Goal: Task Accomplishment & Management: Use online tool/utility

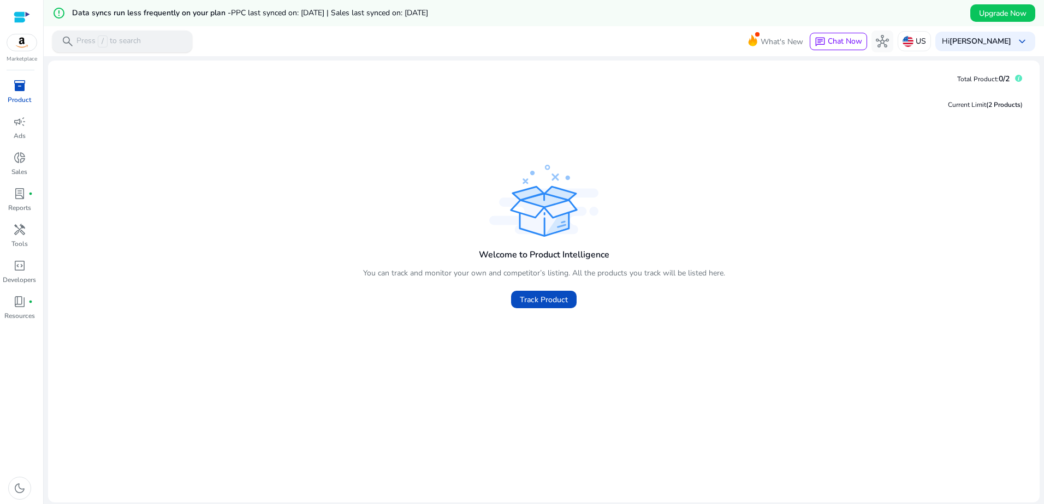
click at [142, 42] on div "search Press / to search" at bounding box center [122, 42] width 140 height 22
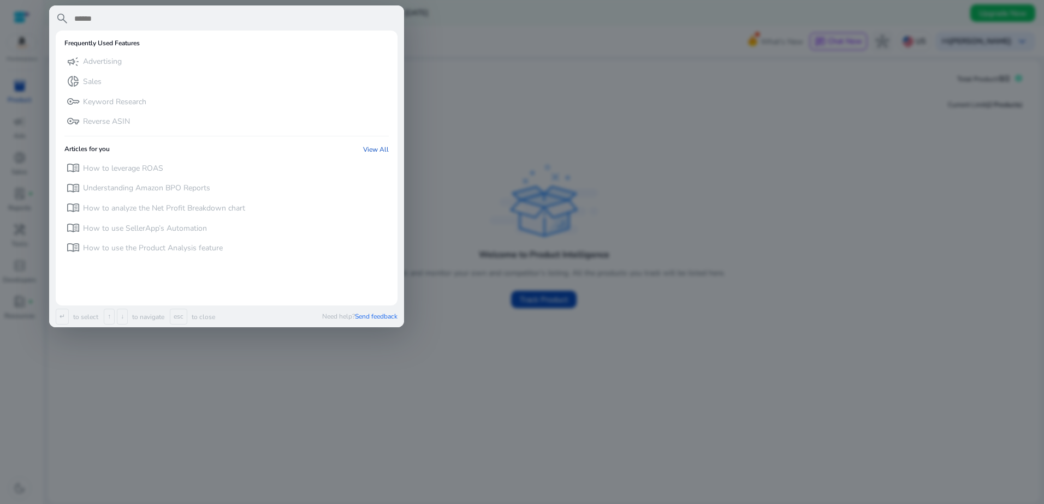
click at [501, 271] on div at bounding box center [522, 252] width 1044 height 504
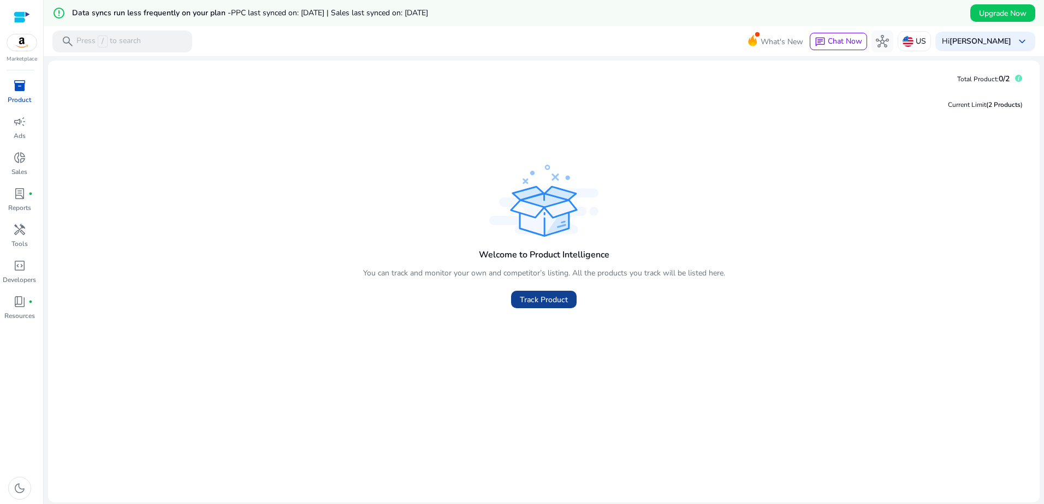
click at [530, 300] on span "Track Product" at bounding box center [544, 299] width 48 height 11
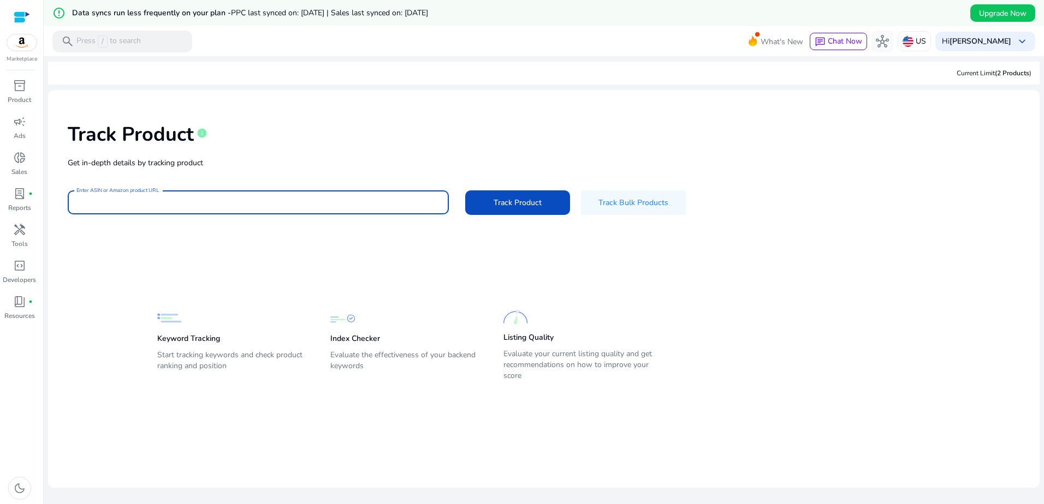
click at [255, 205] on input "Enter ASIN or Amazon product URL" at bounding box center [258, 203] width 364 height 12
paste input "**********"
type input "**********"
click at [516, 206] on span "Track Product" at bounding box center [517, 202] width 48 height 11
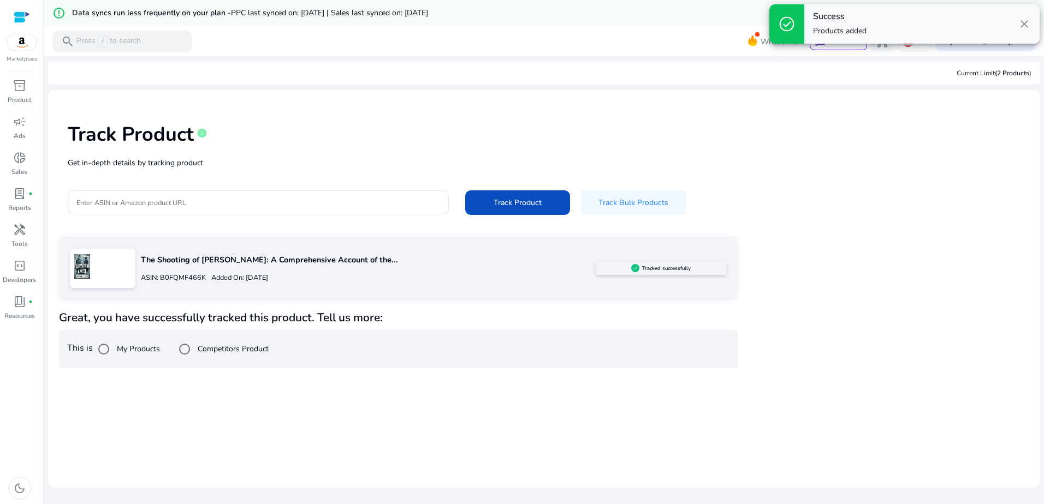
click at [450, 269] on div "ASIN: B0FQMF466K Added On: [DATE]" at bounding box center [368, 277] width 454 height 17
click at [248, 269] on div "ASIN: B0FQMF466K Added On: [DATE]" at bounding box center [368, 277] width 454 height 17
click at [123, 273] on div at bounding box center [103, 268] width 66 height 39
click at [77, 273] on img at bounding box center [82, 266] width 25 height 25
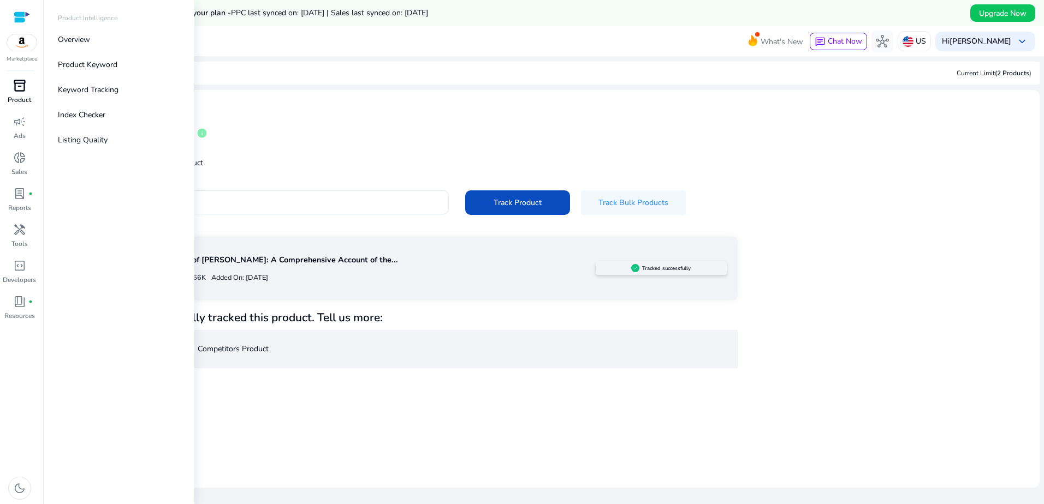
click at [29, 84] on div "inventory_2" at bounding box center [19, 85] width 31 height 17
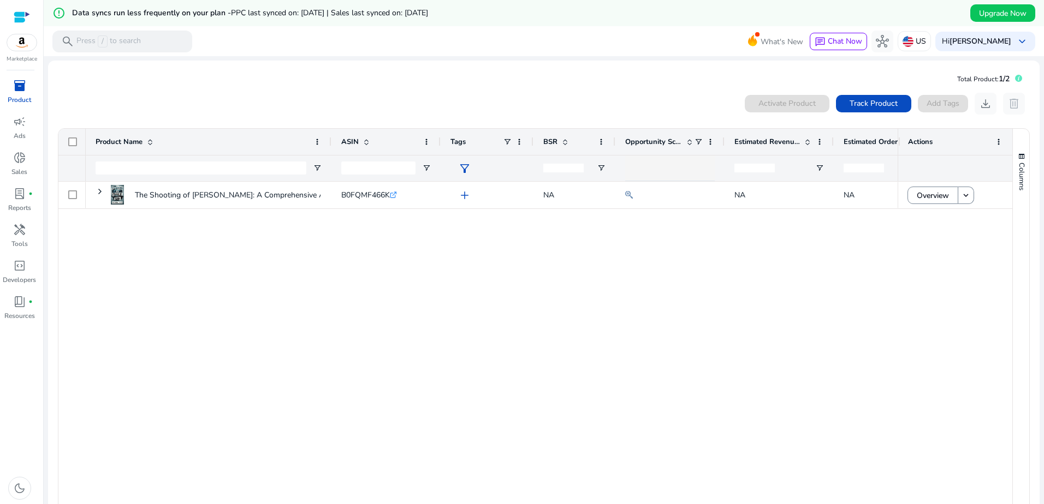
click at [302, 103] on div "0 products selected Activate Product Track Product Add Tags download delete" at bounding box center [543, 104] width 973 height 22
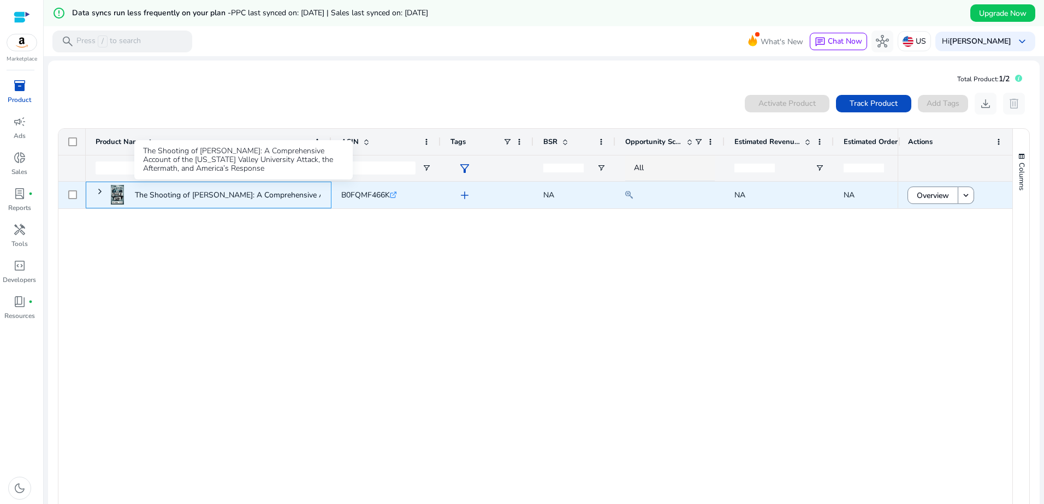
click at [191, 200] on p "The Shooting of [PERSON_NAME]: A Comprehensive Account of the..." at bounding box center [254, 195] width 239 height 22
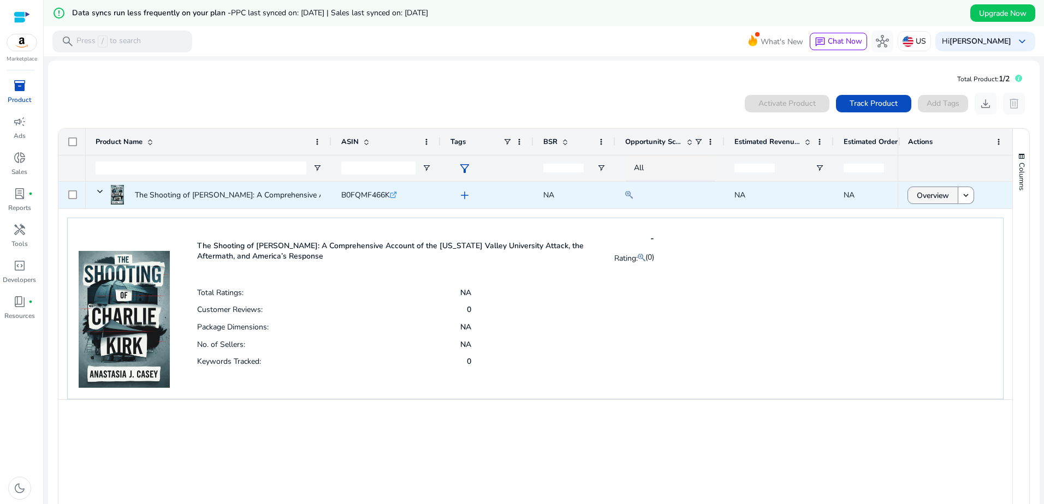
click at [924, 192] on span "Overview" at bounding box center [933, 196] width 32 height 22
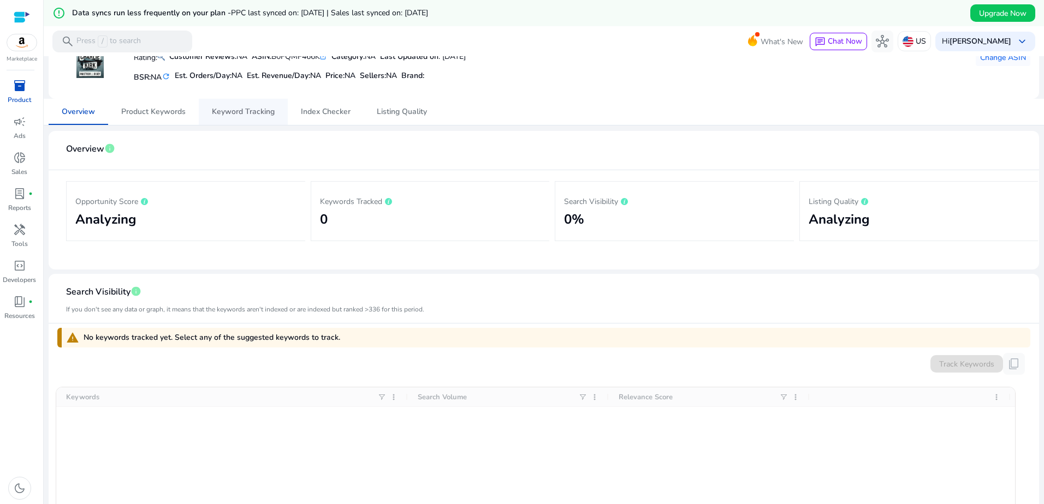
scroll to position [109, 0]
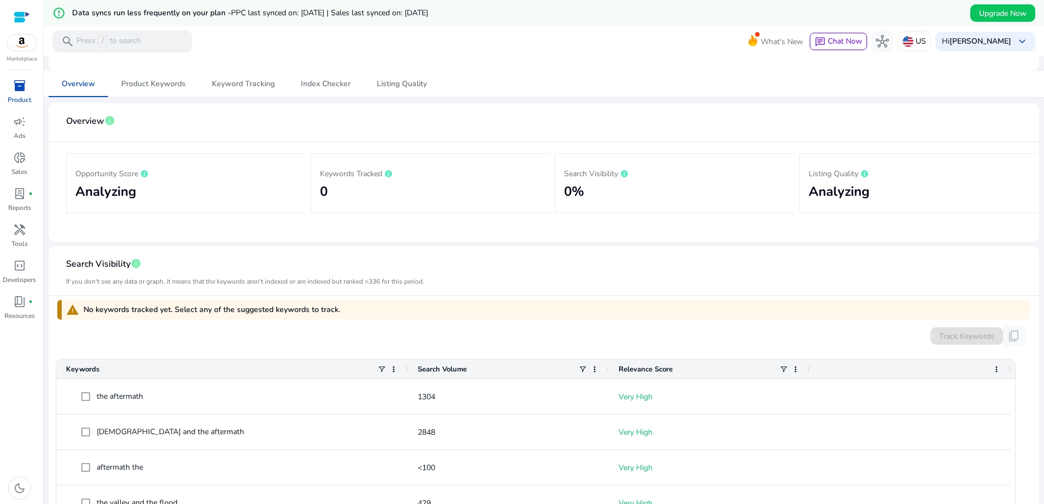
click at [159, 99] on div "You haven't tracked any keywords yet Track Keywords The Shooting of [PERSON_NAM…" at bounding box center [543, 407] width 991 height 920
click at [160, 86] on span "Product Keywords" at bounding box center [153, 84] width 64 height 8
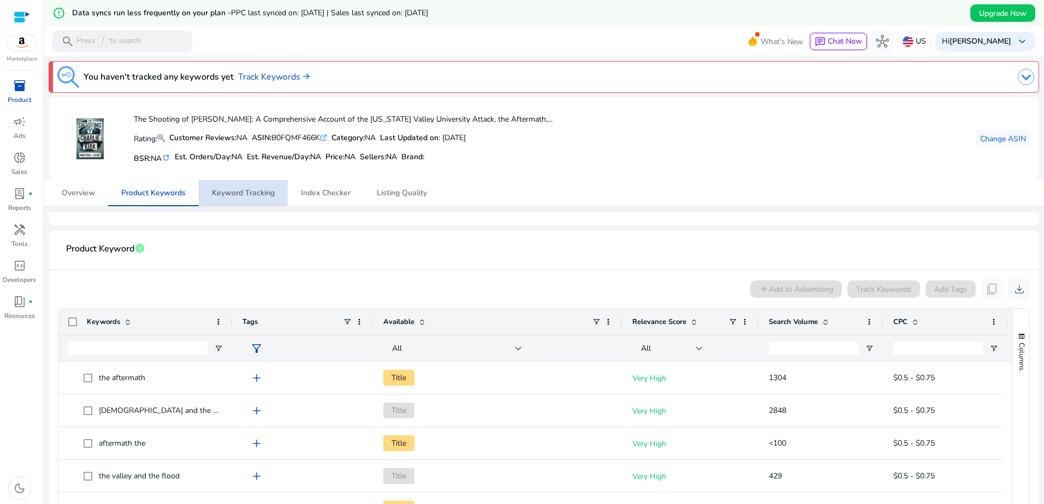
click at [220, 190] on span "Keyword Tracking" at bounding box center [243, 193] width 63 height 8
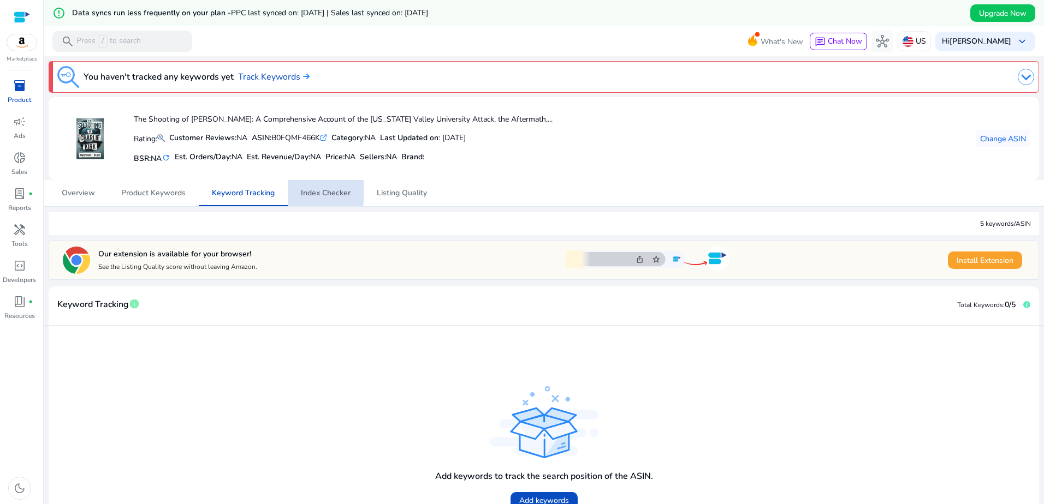
click at [301, 192] on span "Index Checker" at bounding box center [326, 193] width 50 height 8
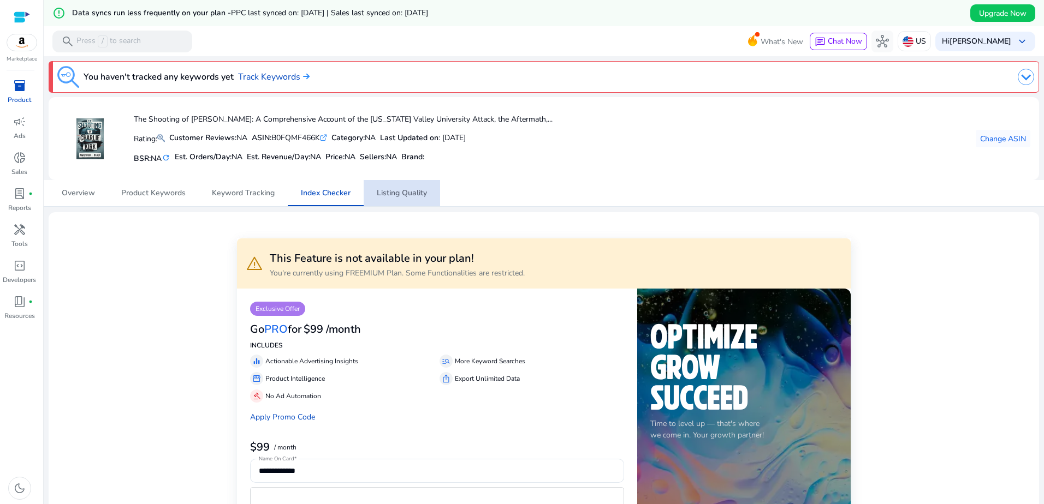
click at [374, 191] on link "Listing Quality" at bounding box center [402, 193] width 76 height 26
click at [102, 192] on link "Overview" at bounding box center [79, 193] width 60 height 26
